Goal: Transaction & Acquisition: Purchase product/service

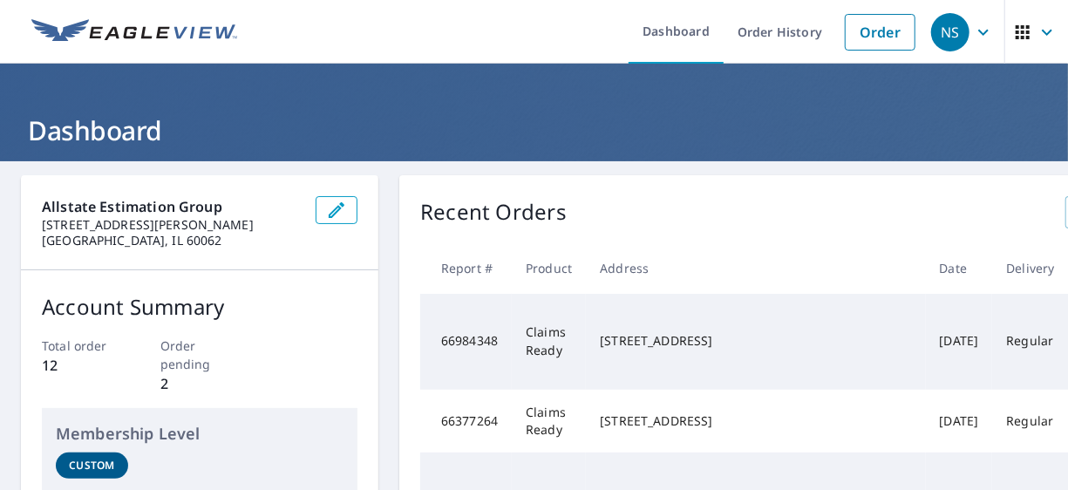
click at [399, 40] on ul "Dashboard Order History Order" at bounding box center [586, 32] width 677 height 64
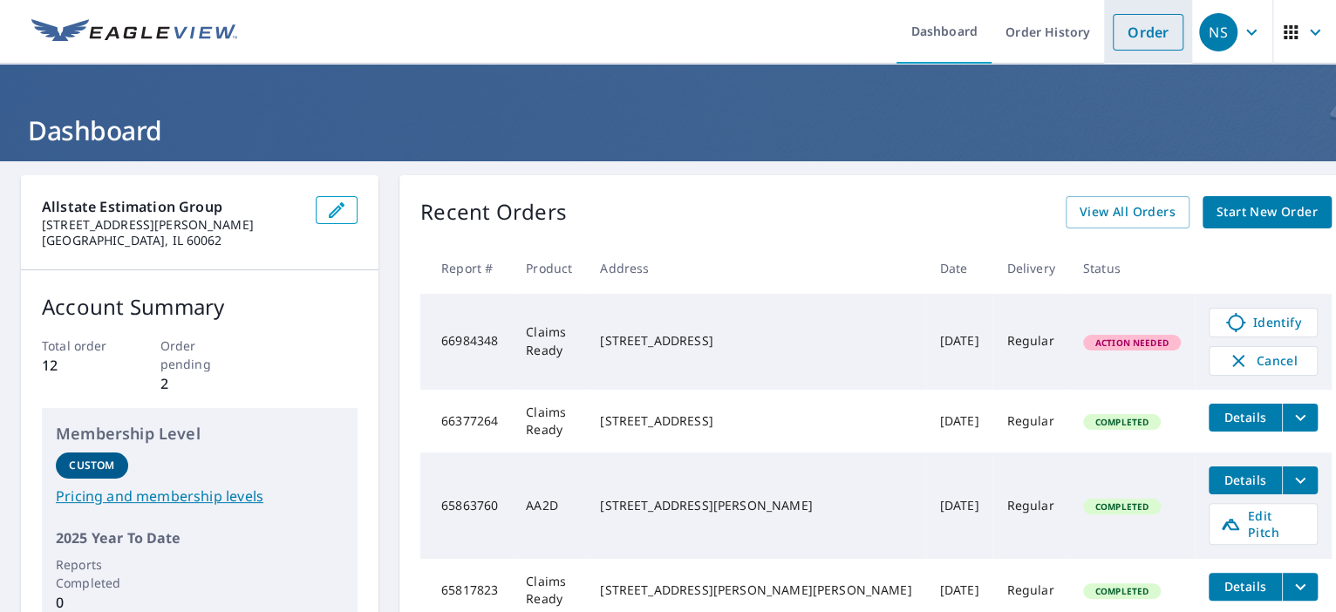
click at [1068, 22] on link "Order" at bounding box center [1148, 32] width 71 height 37
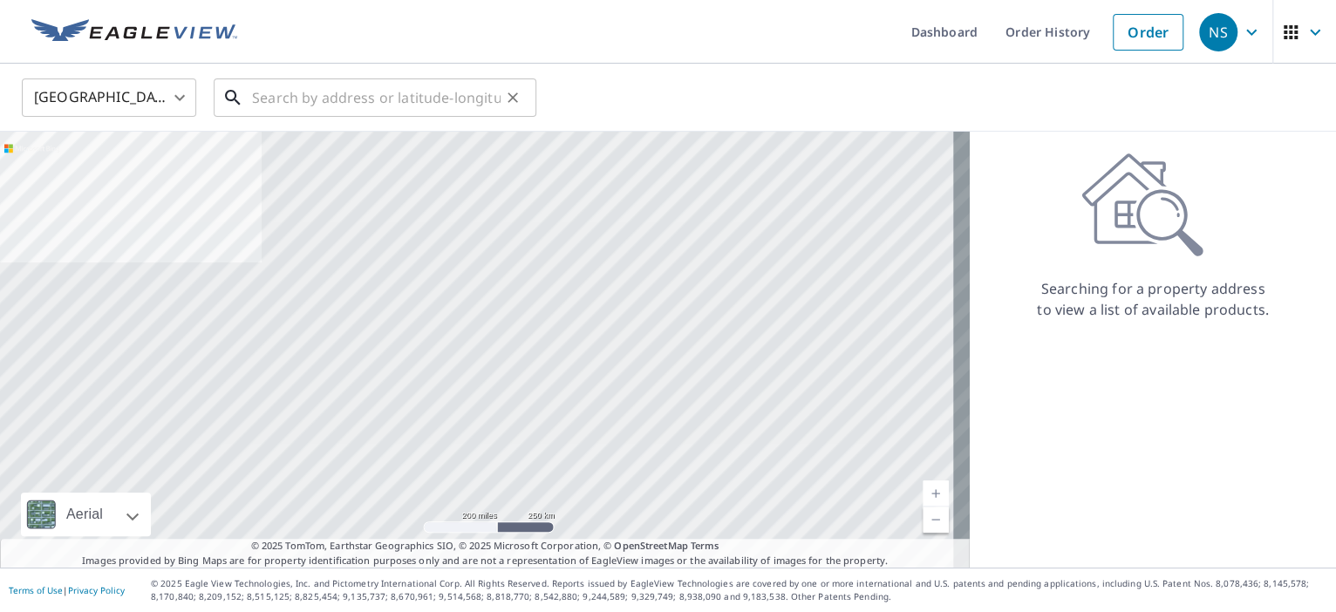
click at [291, 94] on input "text" at bounding box center [376, 97] width 249 height 49
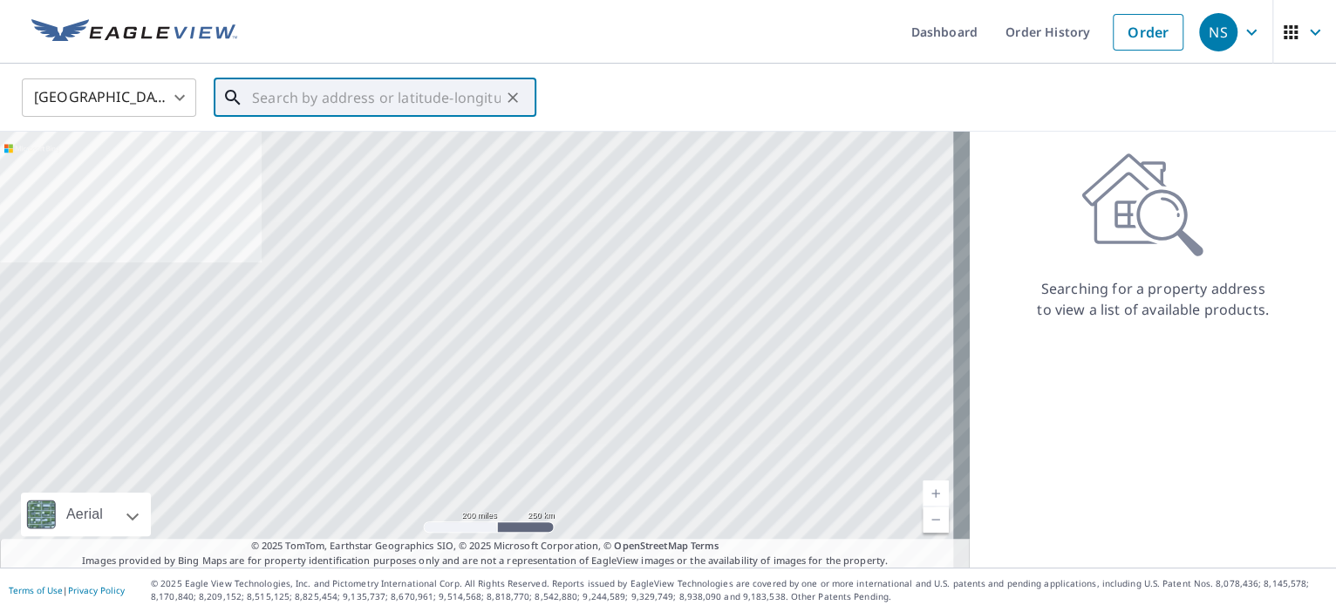
paste input "[STREET_ADDRESS]"
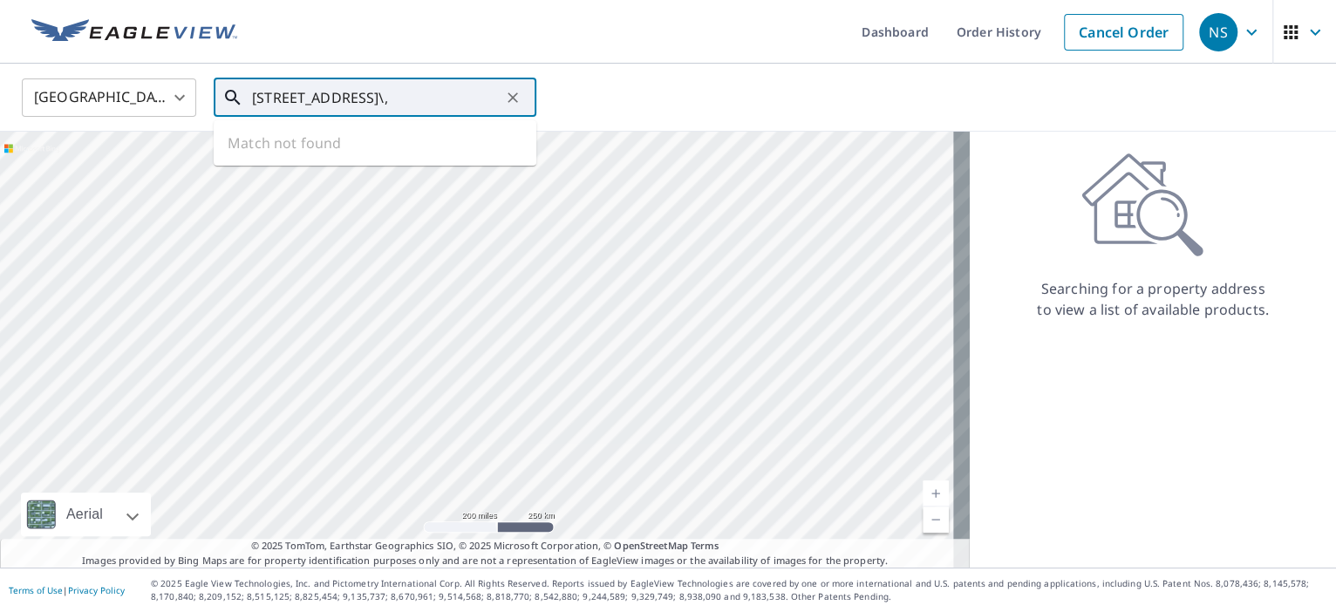
paste input "WHITE, [US_STATE], , 3018"
click at [452, 96] on input "[STREET_ADDRESS][US_STATE]" at bounding box center [376, 97] width 249 height 49
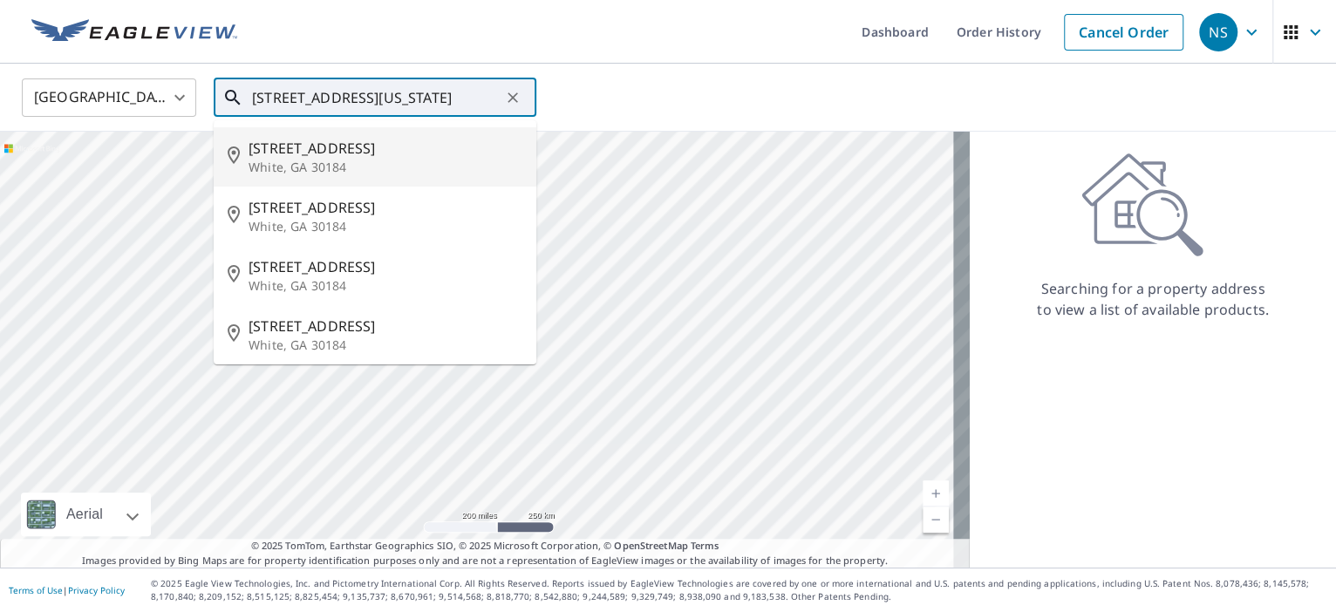
click at [307, 175] on li "[STREET_ADDRESS]" at bounding box center [375, 156] width 323 height 59
type input "[STREET_ADDRESS]"
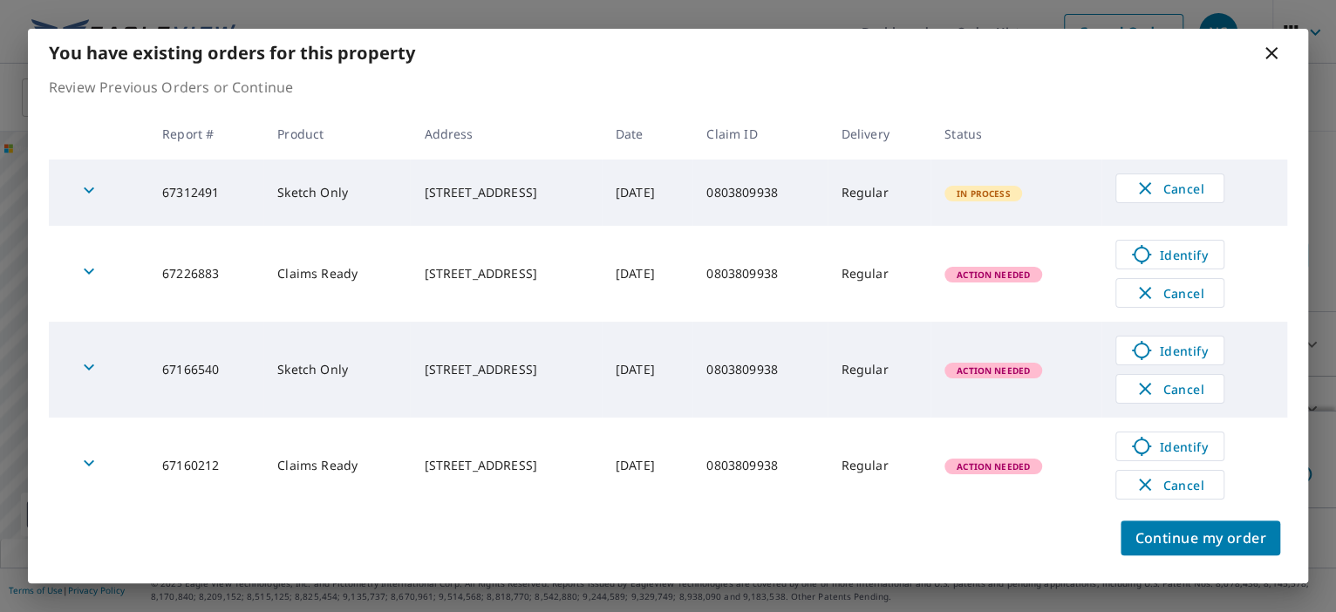
click at [768, 192] on td "0803809938" at bounding box center [760, 193] width 134 height 66
copy td "0803809938"
click at [576, 73] on div "You have existing orders for this property" at bounding box center [668, 53] width 1280 height 48
click at [740, 53] on div "You have existing orders for this property" at bounding box center [668, 53] width 1280 height 48
